Goal: Book appointment/travel/reservation

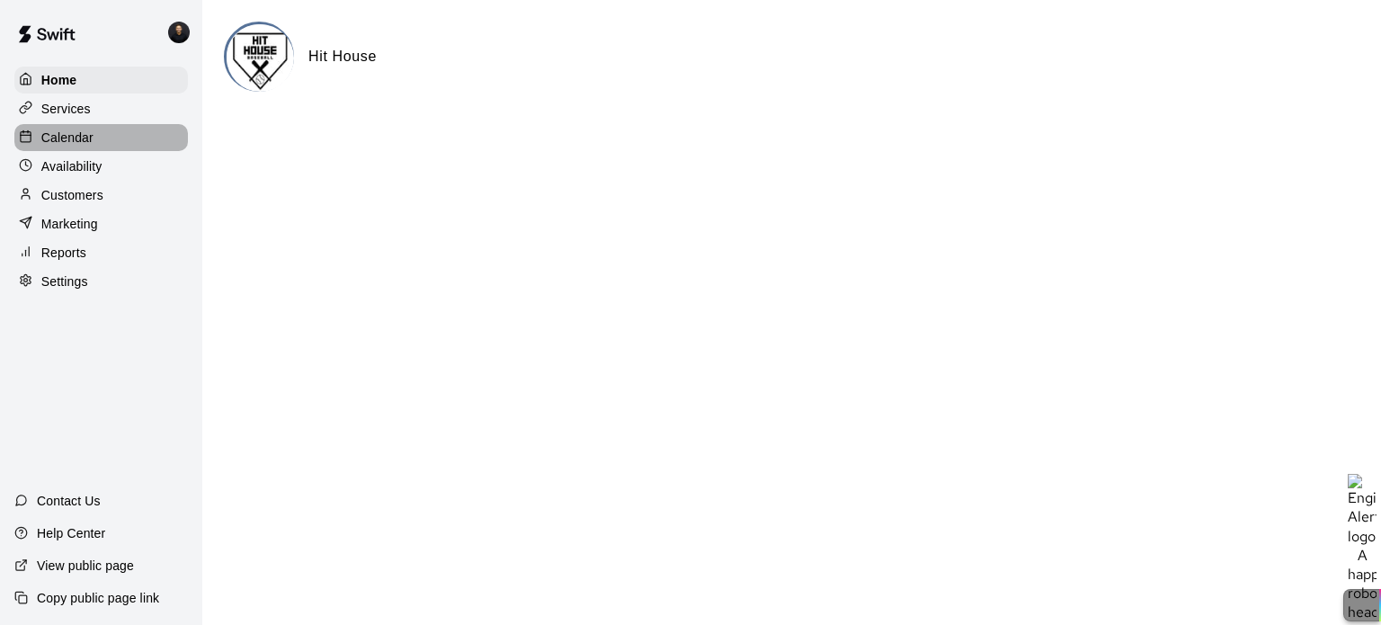
click at [78, 145] on p "Calendar" at bounding box center [67, 138] width 52 height 18
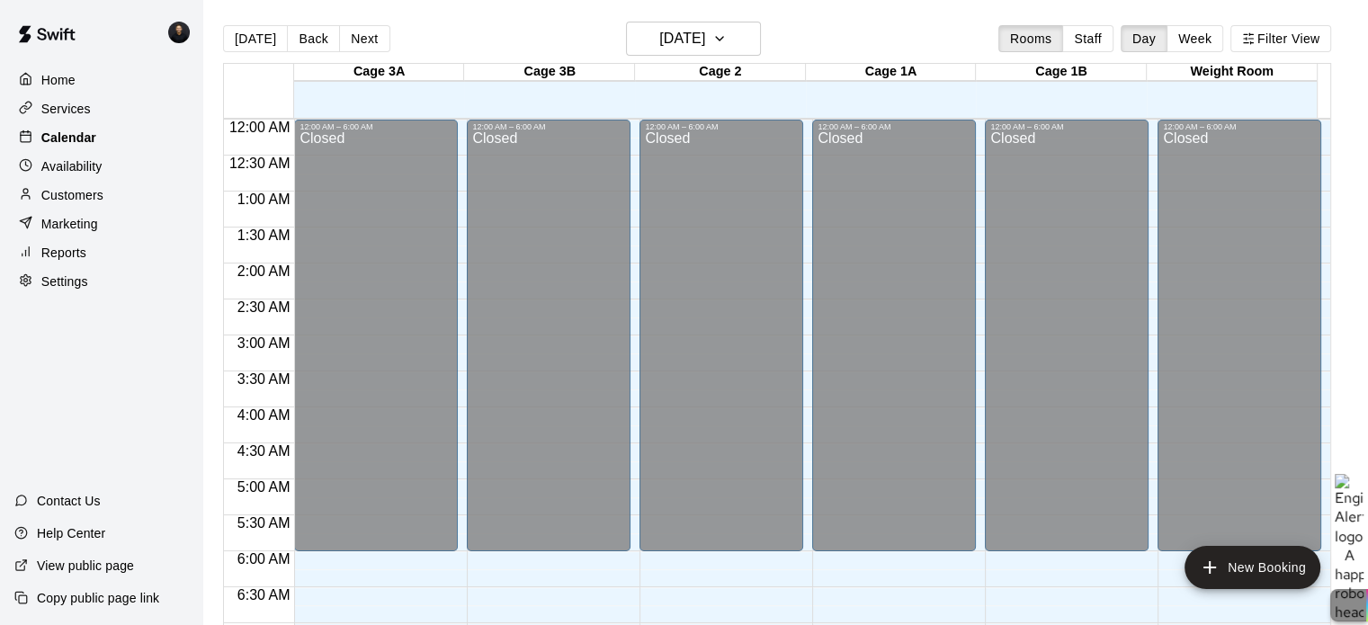
scroll to position [962, 0]
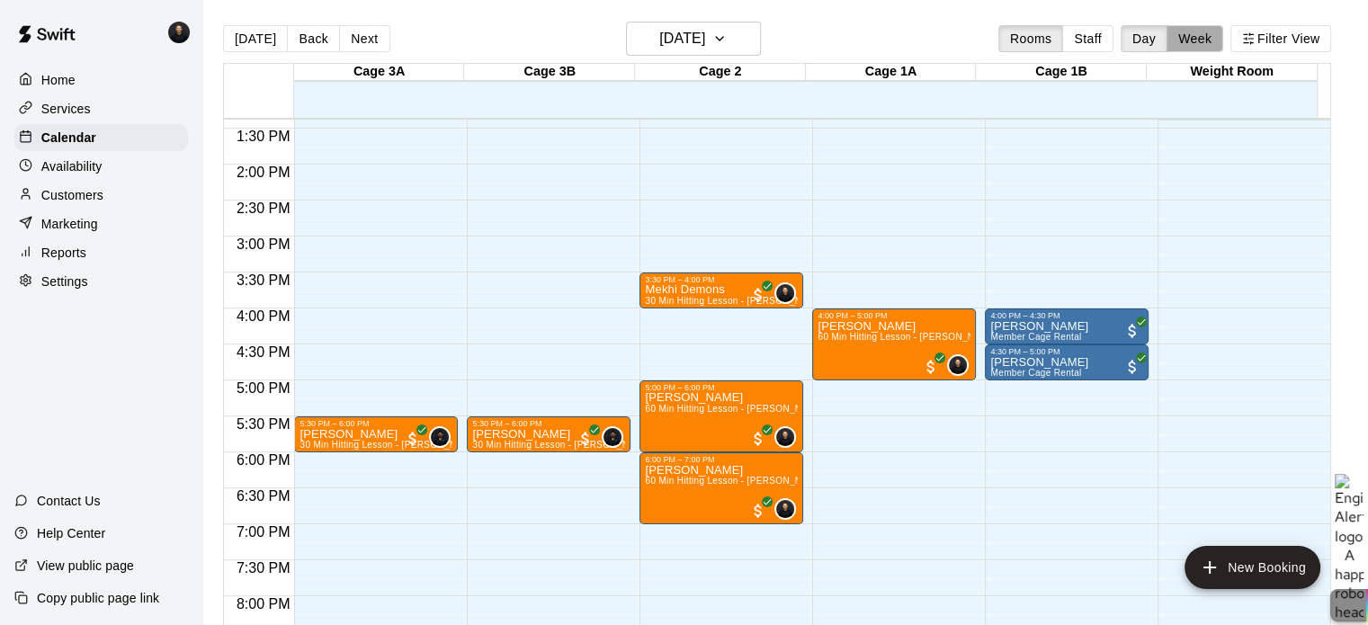
click at [1216, 36] on button "Week" at bounding box center [1194, 38] width 57 height 27
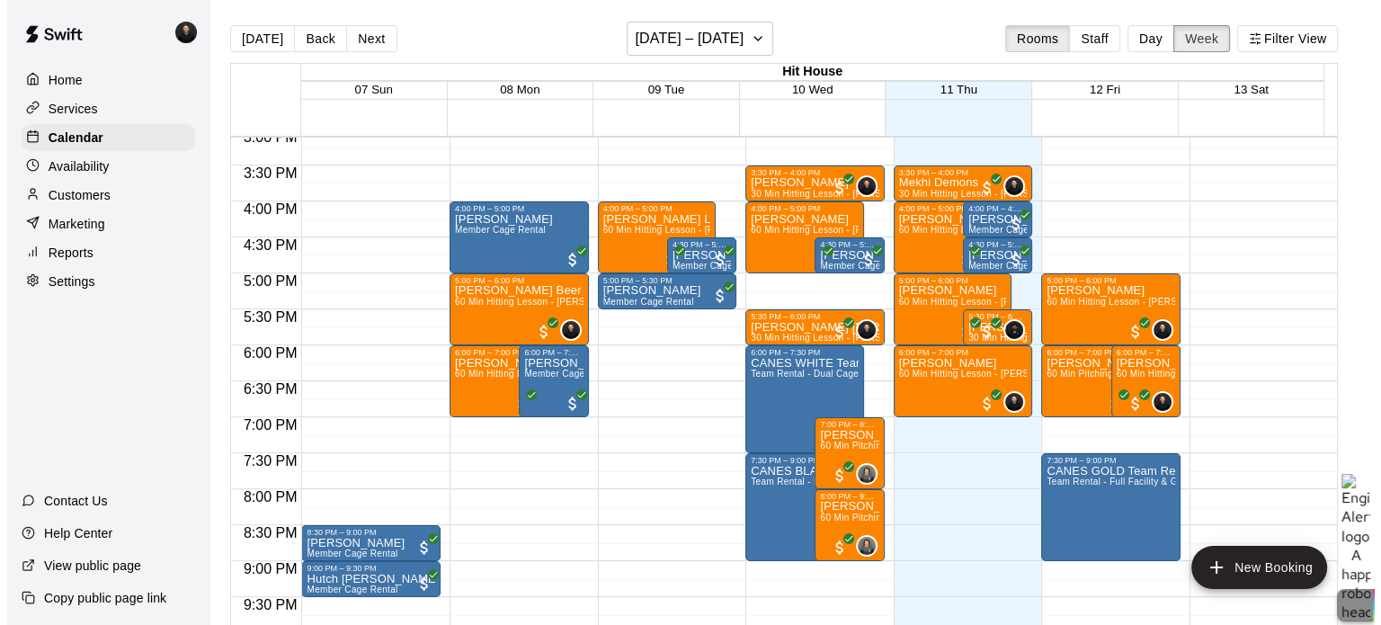
scroll to position [1086, 0]
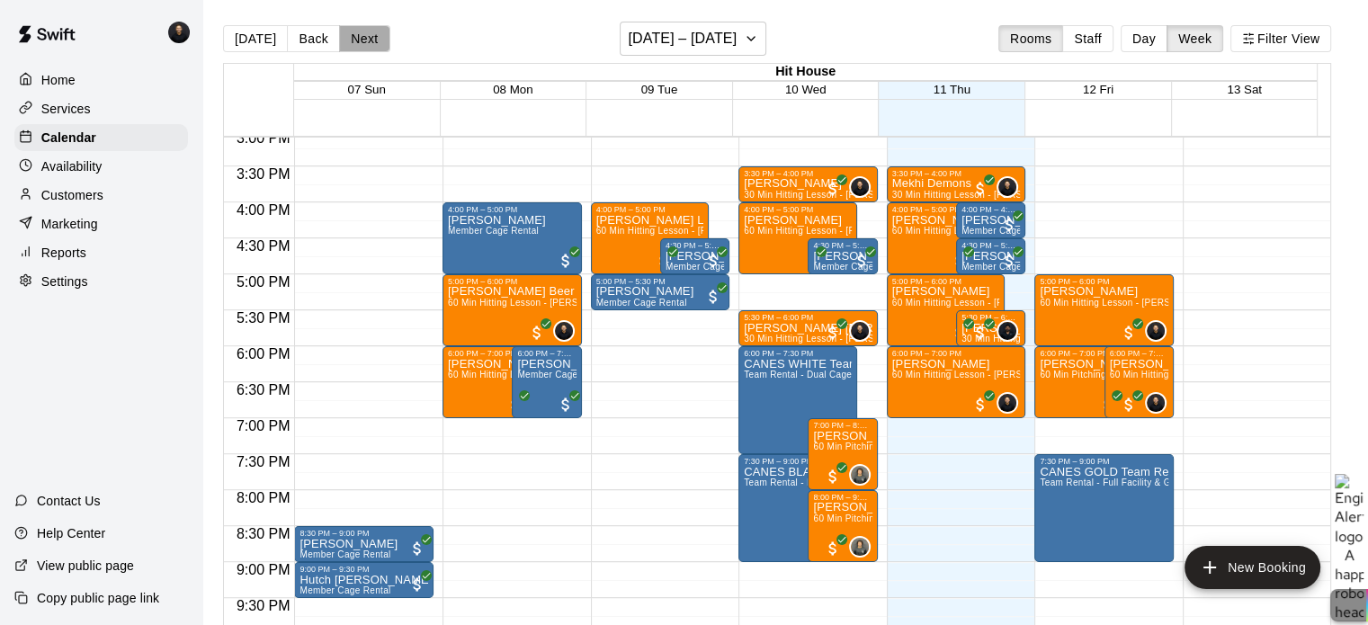
click at [364, 38] on button "Next" at bounding box center [364, 38] width 50 height 27
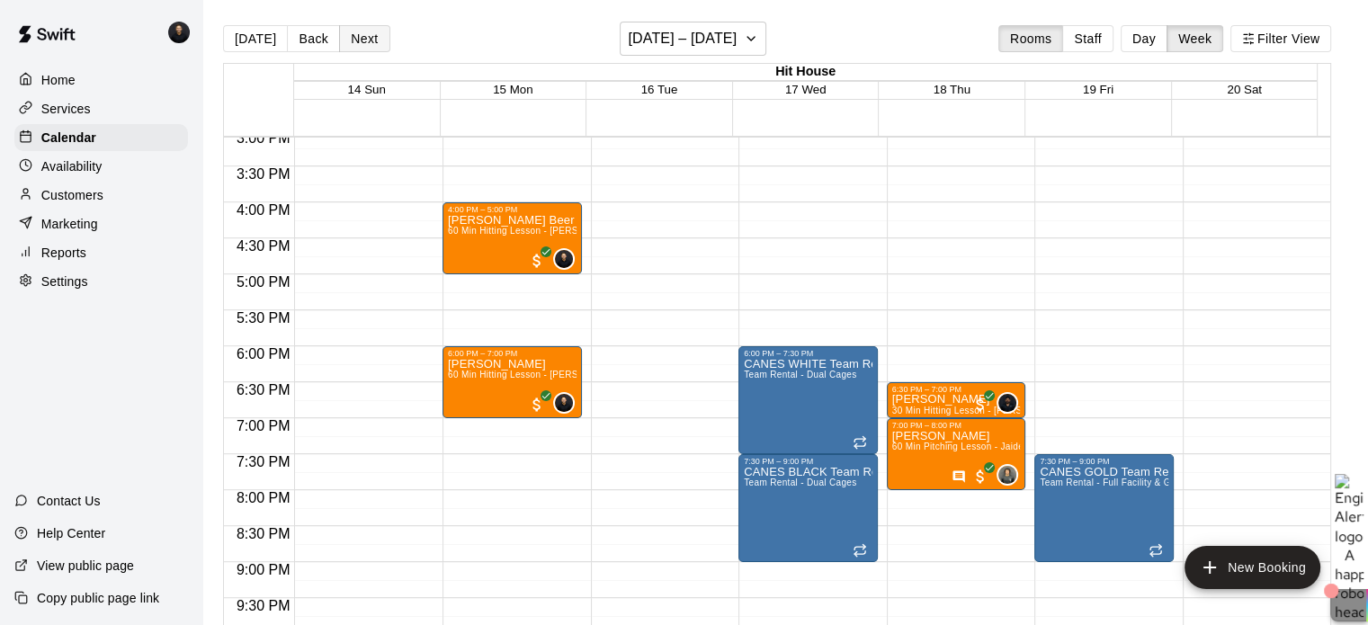
click at [366, 39] on button "Next" at bounding box center [364, 38] width 50 height 27
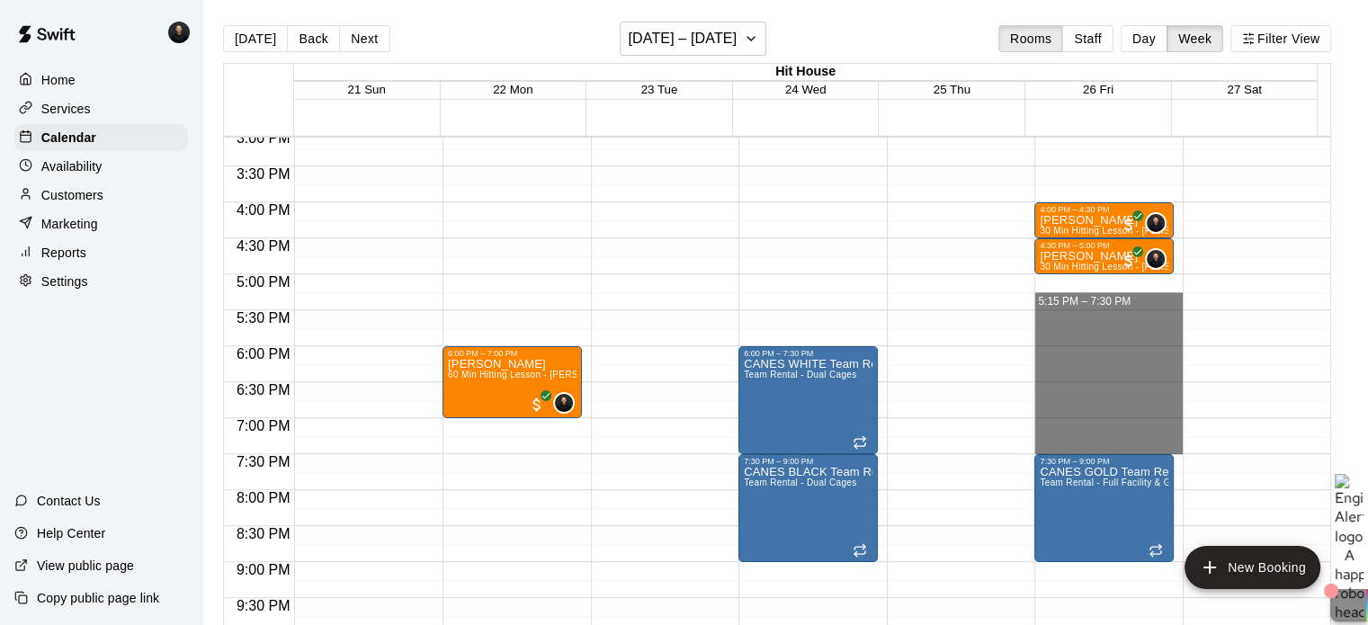
drag, startPoint x: 1060, startPoint y: 286, endPoint x: 1076, endPoint y: 443, distance: 158.2
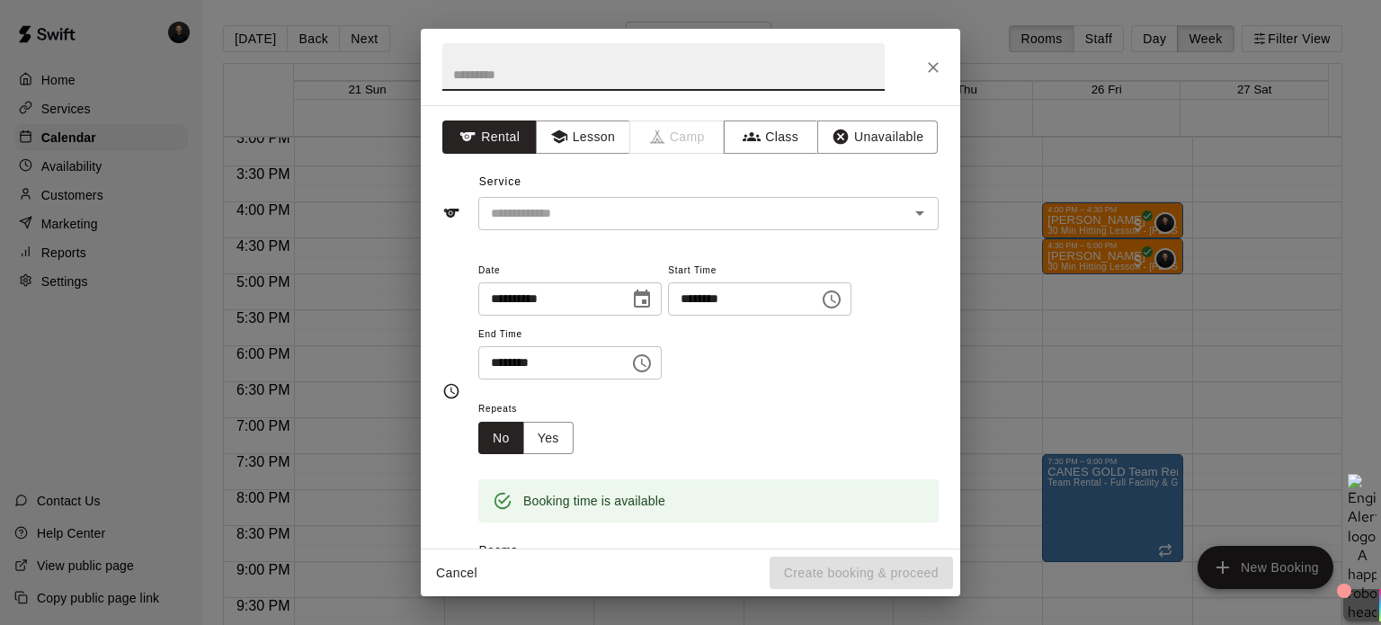
click at [928, 67] on icon "Close" at bounding box center [933, 67] width 18 height 18
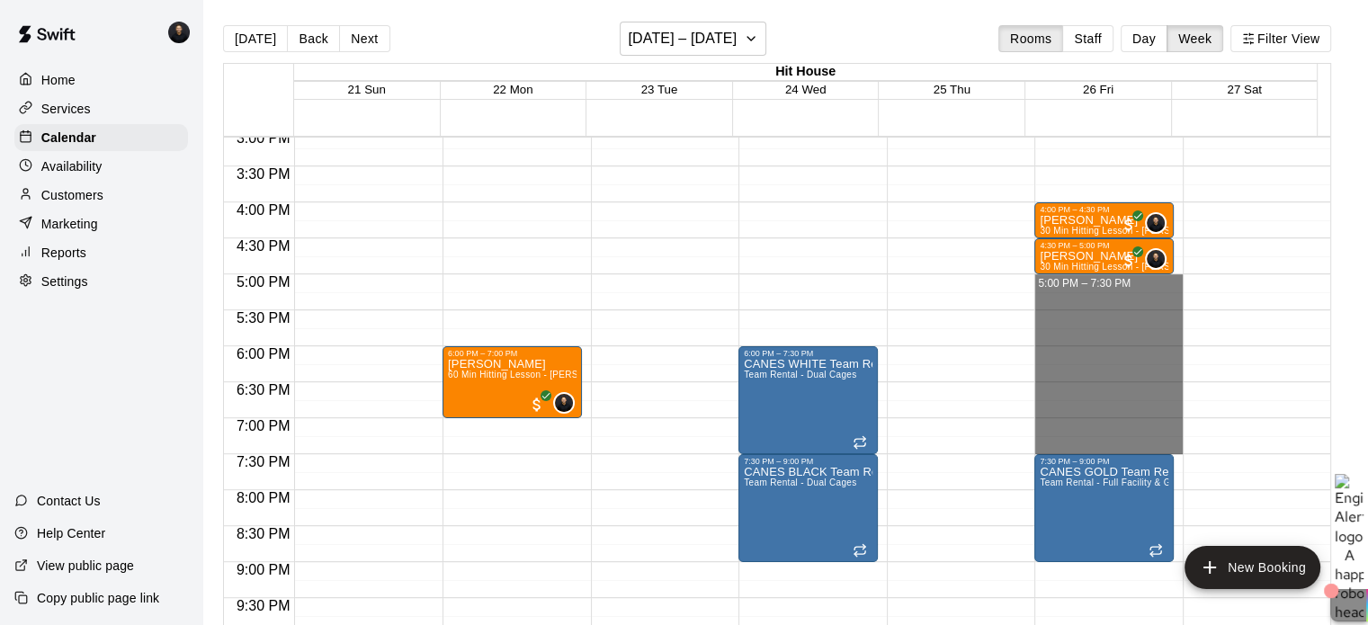
drag, startPoint x: 1050, startPoint y: 277, endPoint x: 1056, endPoint y: 449, distance: 171.8
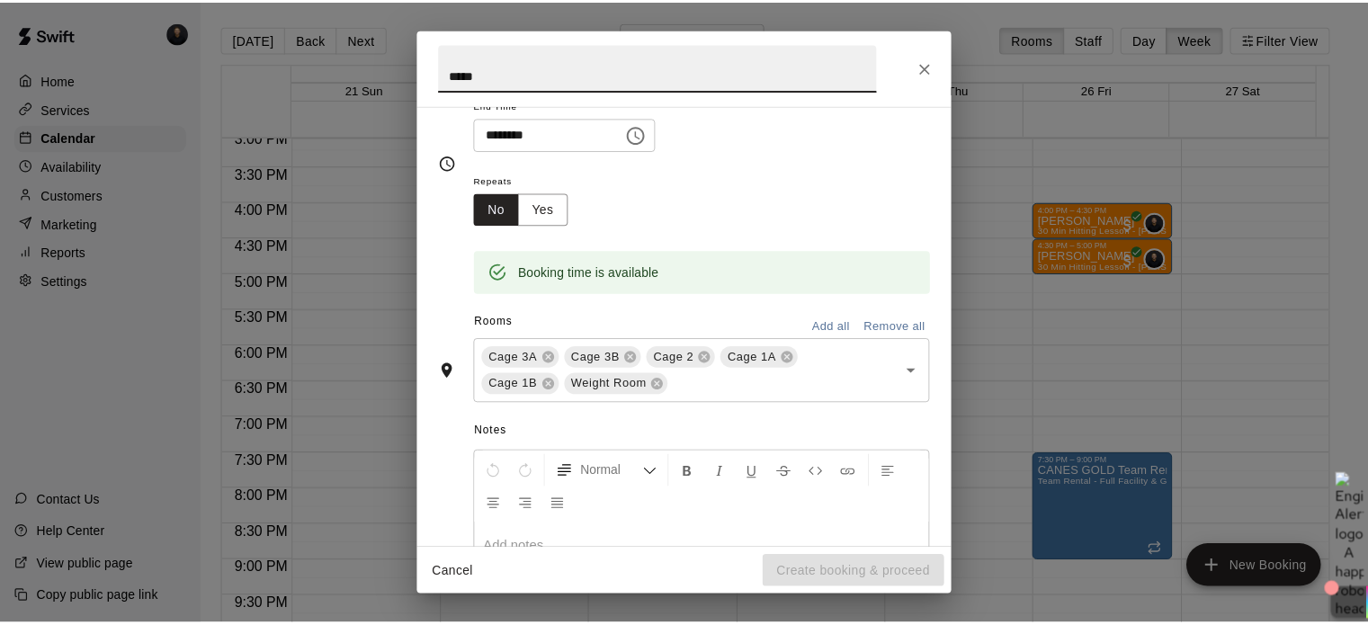
scroll to position [0, 0]
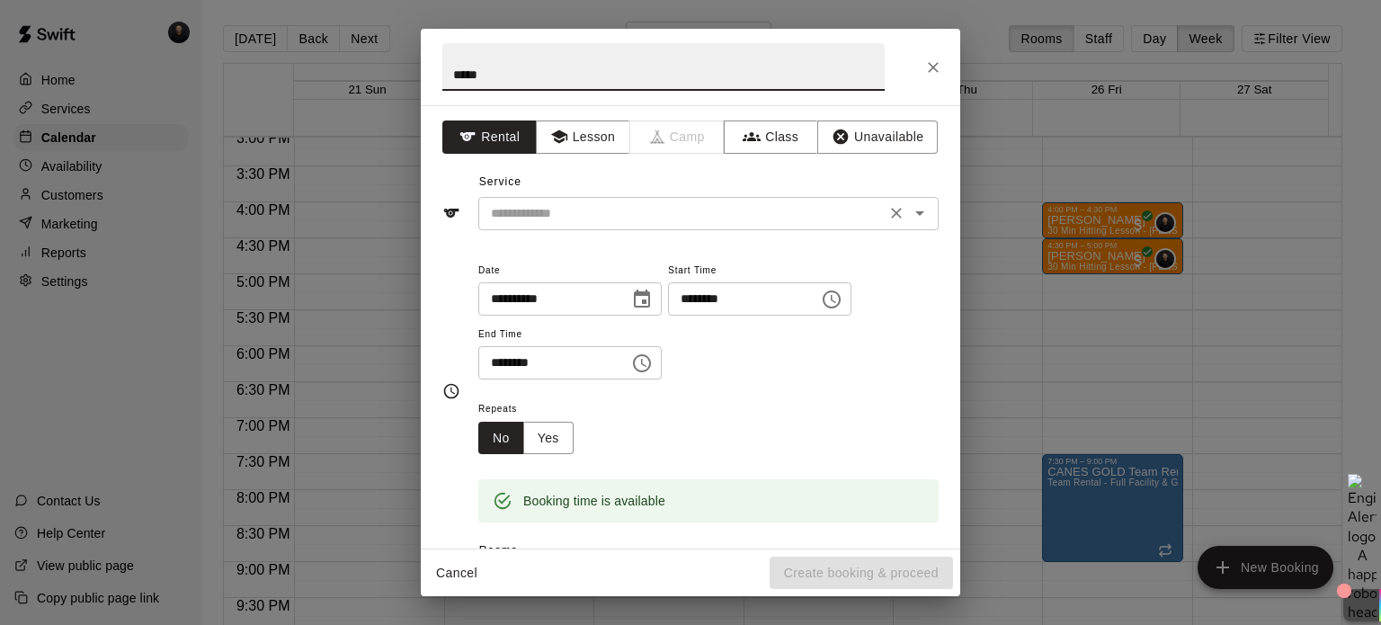
type input "*****"
click at [593, 202] on input "text" at bounding box center [682, 213] width 397 height 22
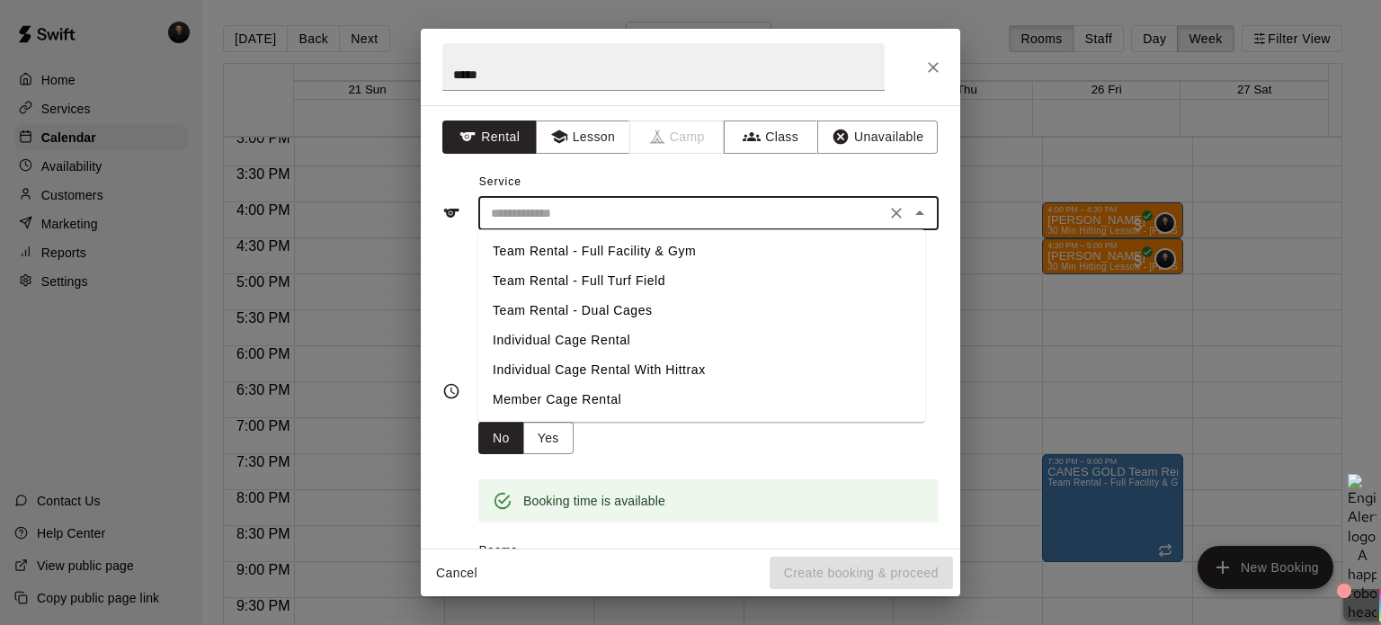
click at [586, 254] on li "Team Rental - Full Facility & Gym" at bounding box center [701, 251] width 447 height 30
type input "**********"
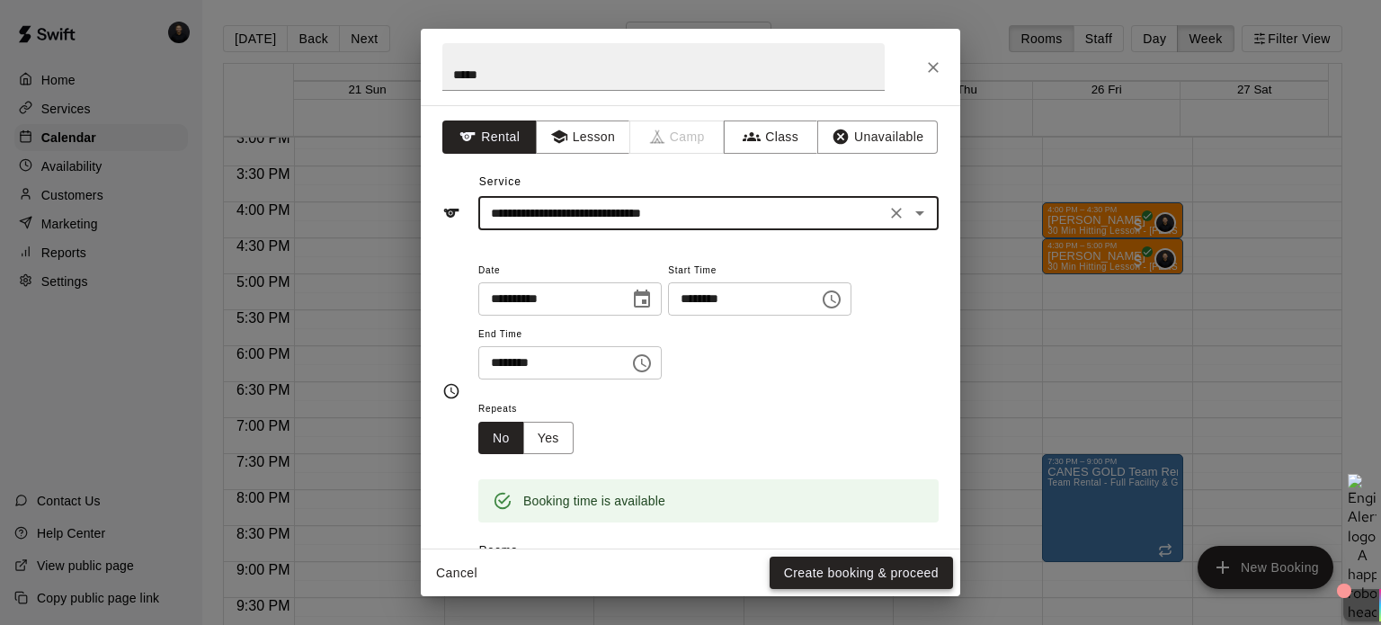
click at [811, 573] on button "Create booking & proceed" at bounding box center [861, 573] width 183 height 33
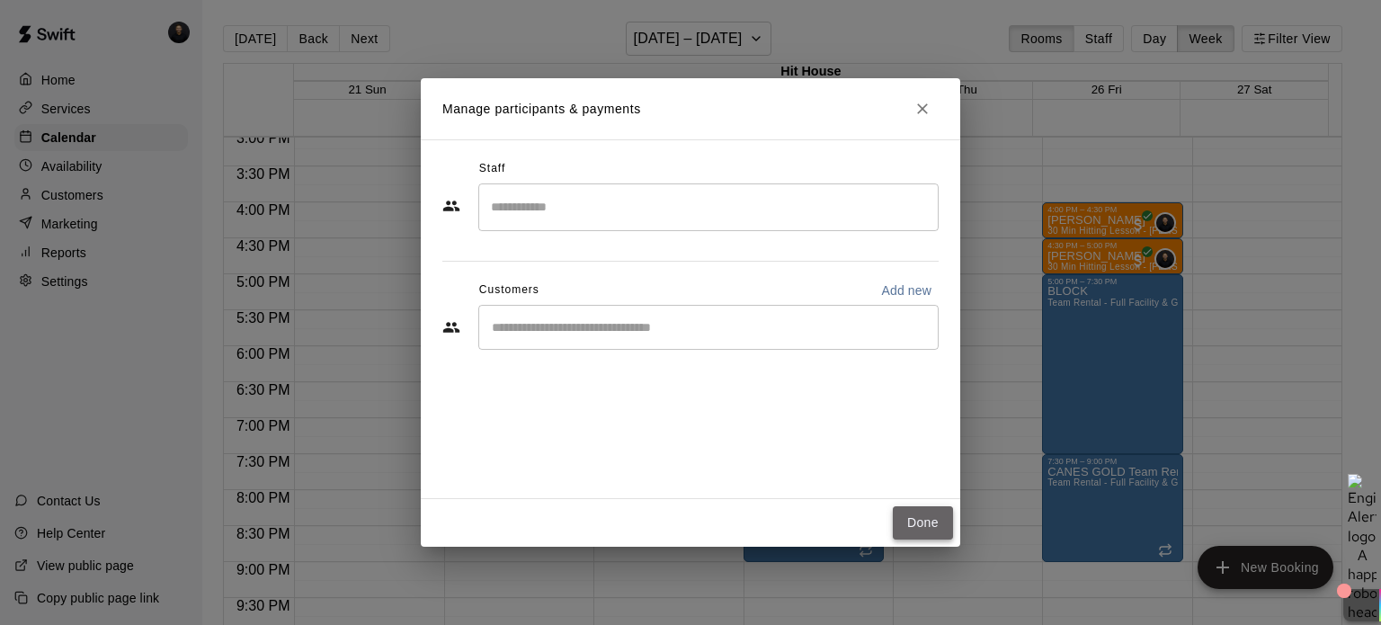
click at [921, 523] on button "Done" at bounding box center [923, 522] width 60 height 33
